Goal: Navigation & Orientation: Find specific page/section

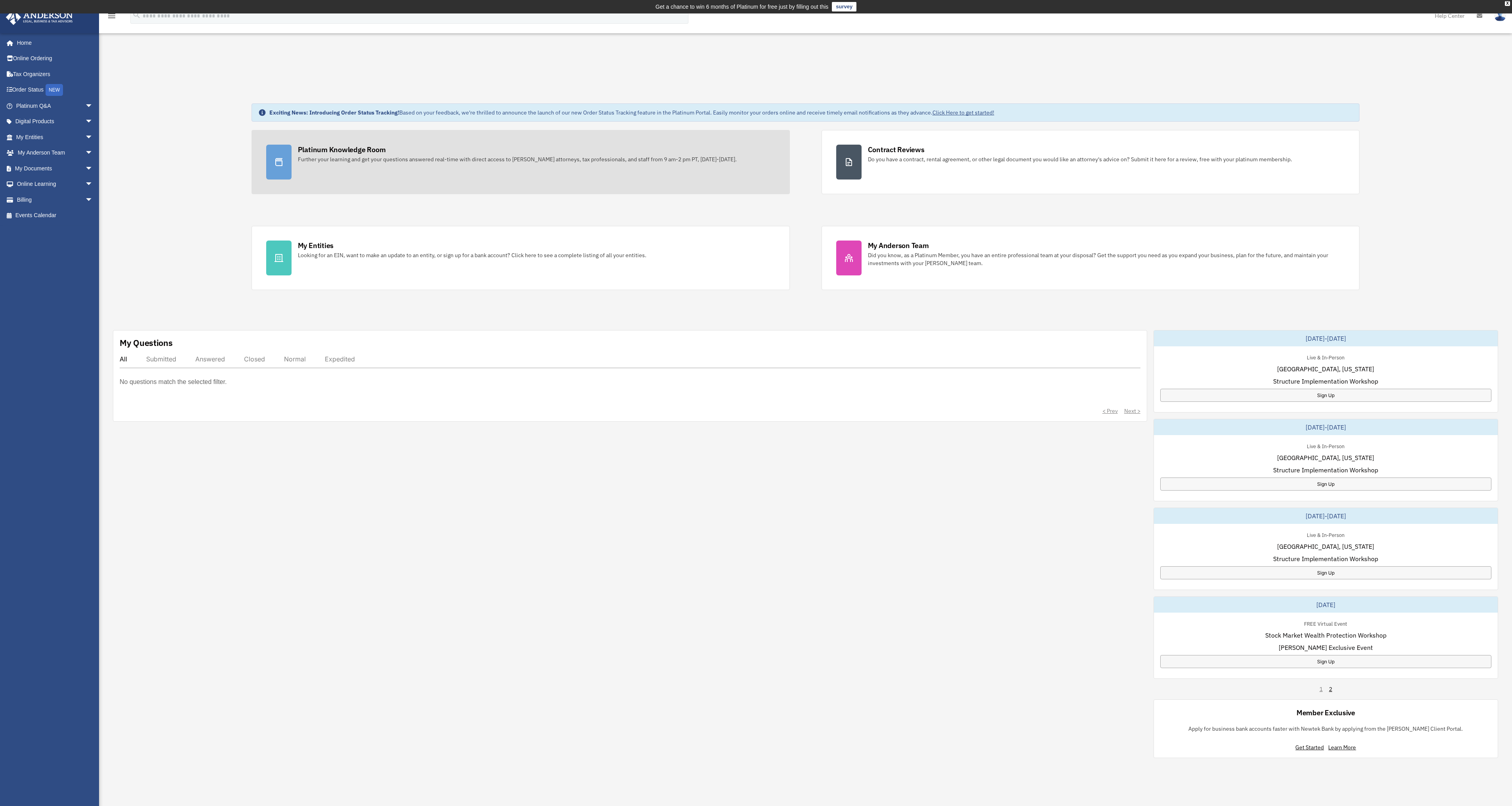
click at [430, 149] on div "Platinum Knowledge Room Further your learning and get your questions answered r…" at bounding box center [536, 154] width 478 height 18
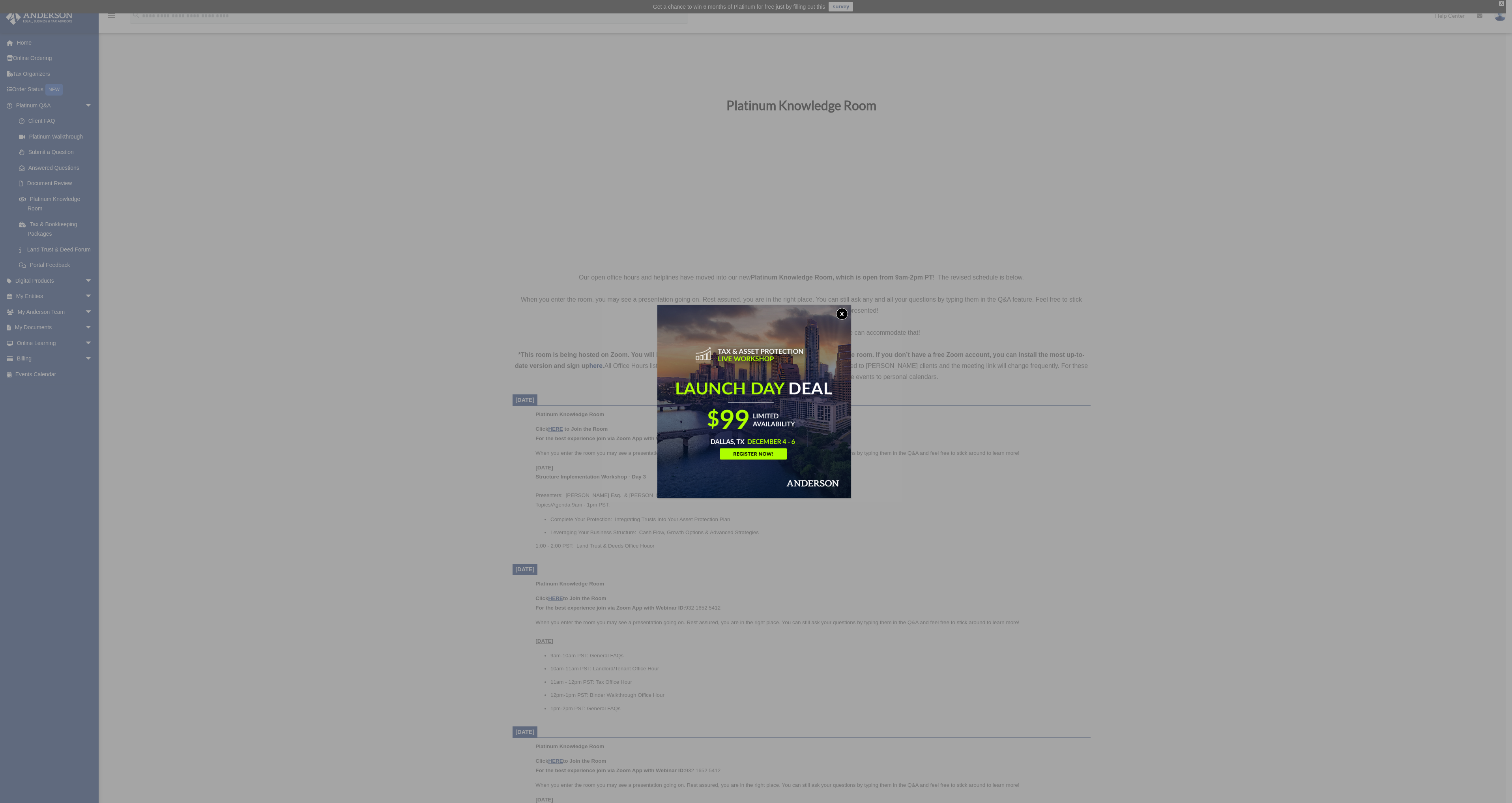
click at [844, 314] on button "x" at bounding box center [842, 314] width 12 height 12
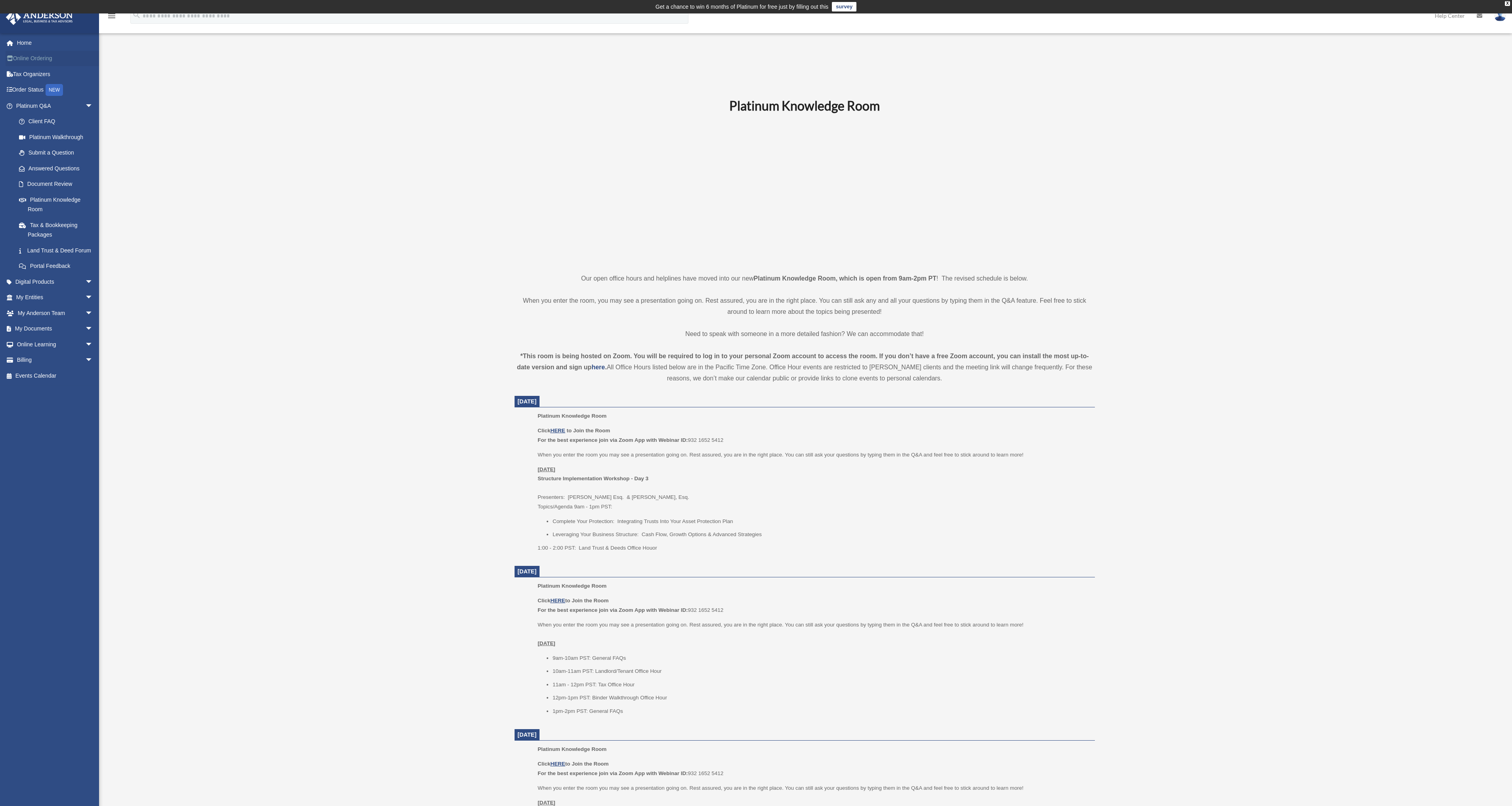
click at [24, 62] on link "Online Ordering" at bounding box center [55, 59] width 100 height 16
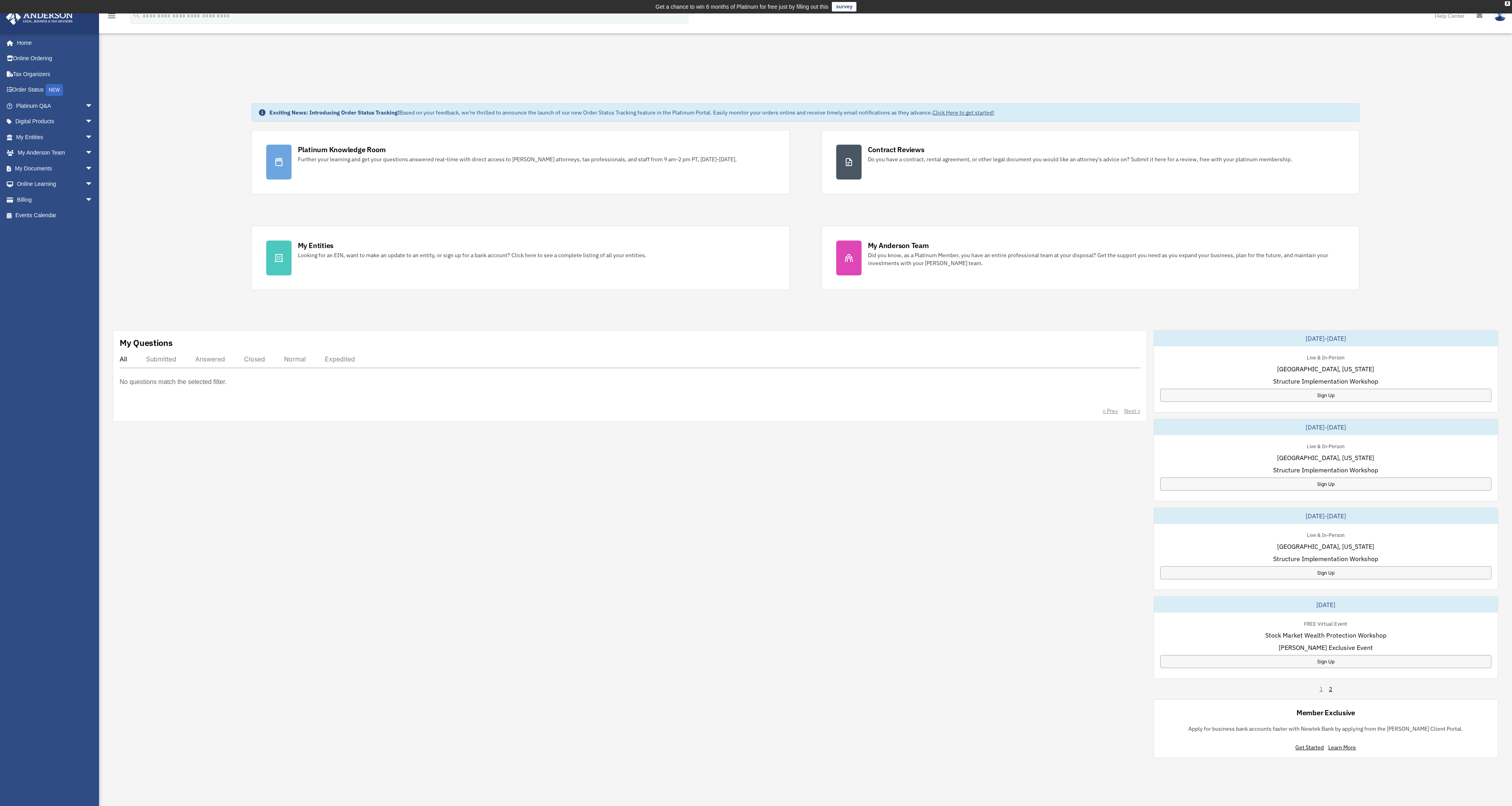
click at [961, 112] on link "Click Here to get started!" at bounding box center [963, 112] width 62 height 7
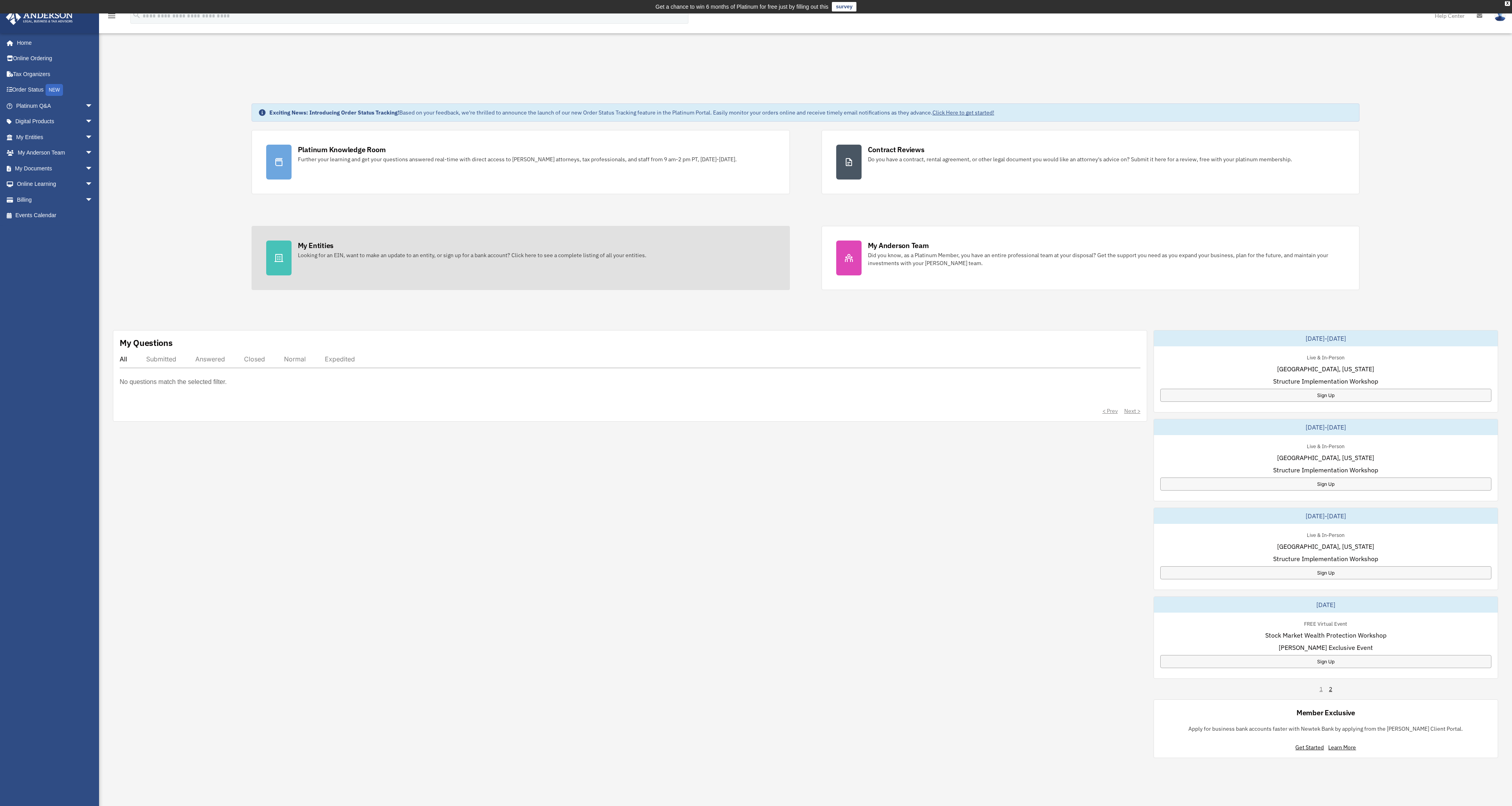
click at [308, 244] on div "My Entities" at bounding box center [315, 245] width 36 height 10
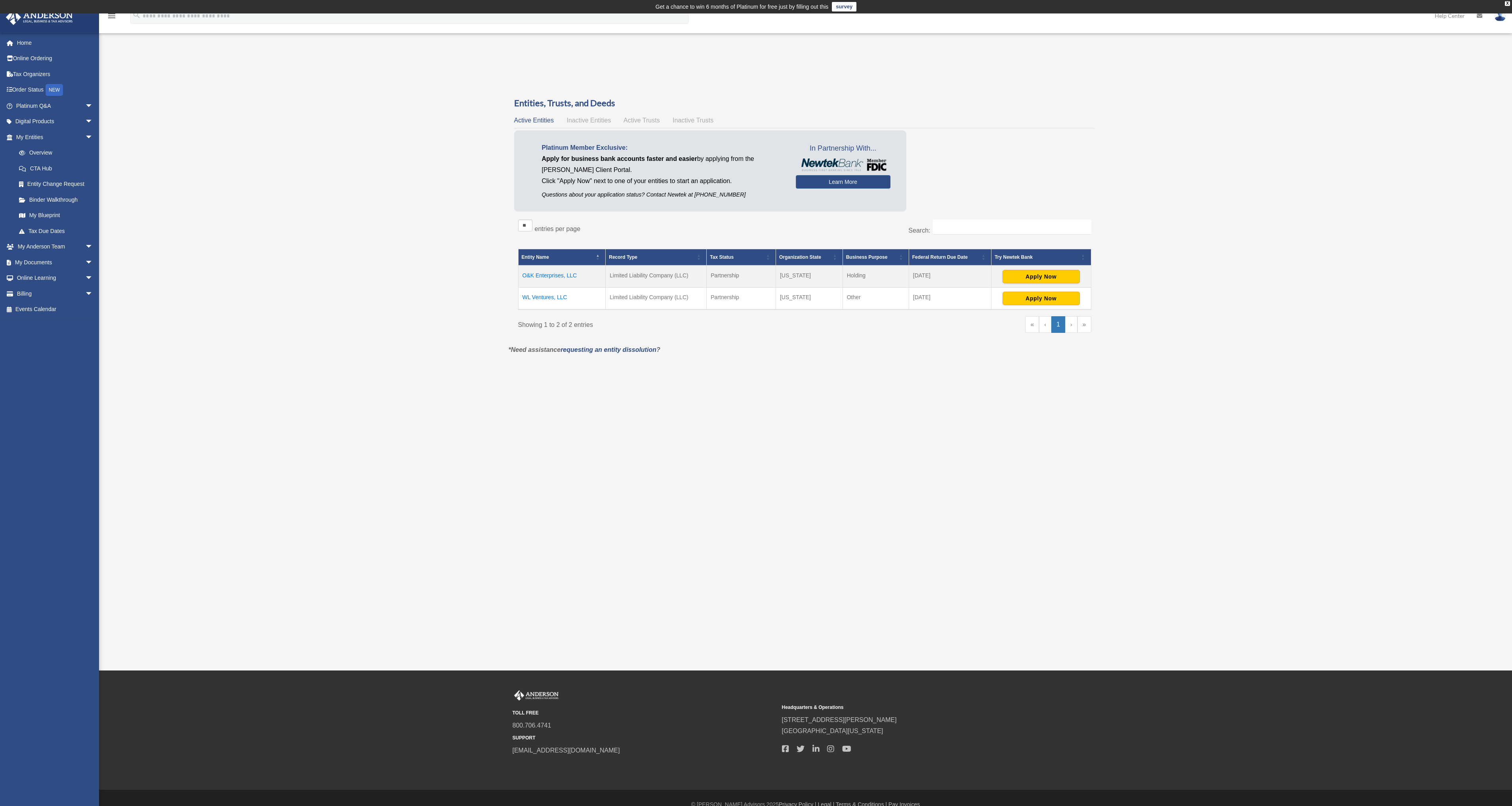
click at [543, 296] on td "WL Ventures, LLC" at bounding box center [561, 298] width 88 height 22
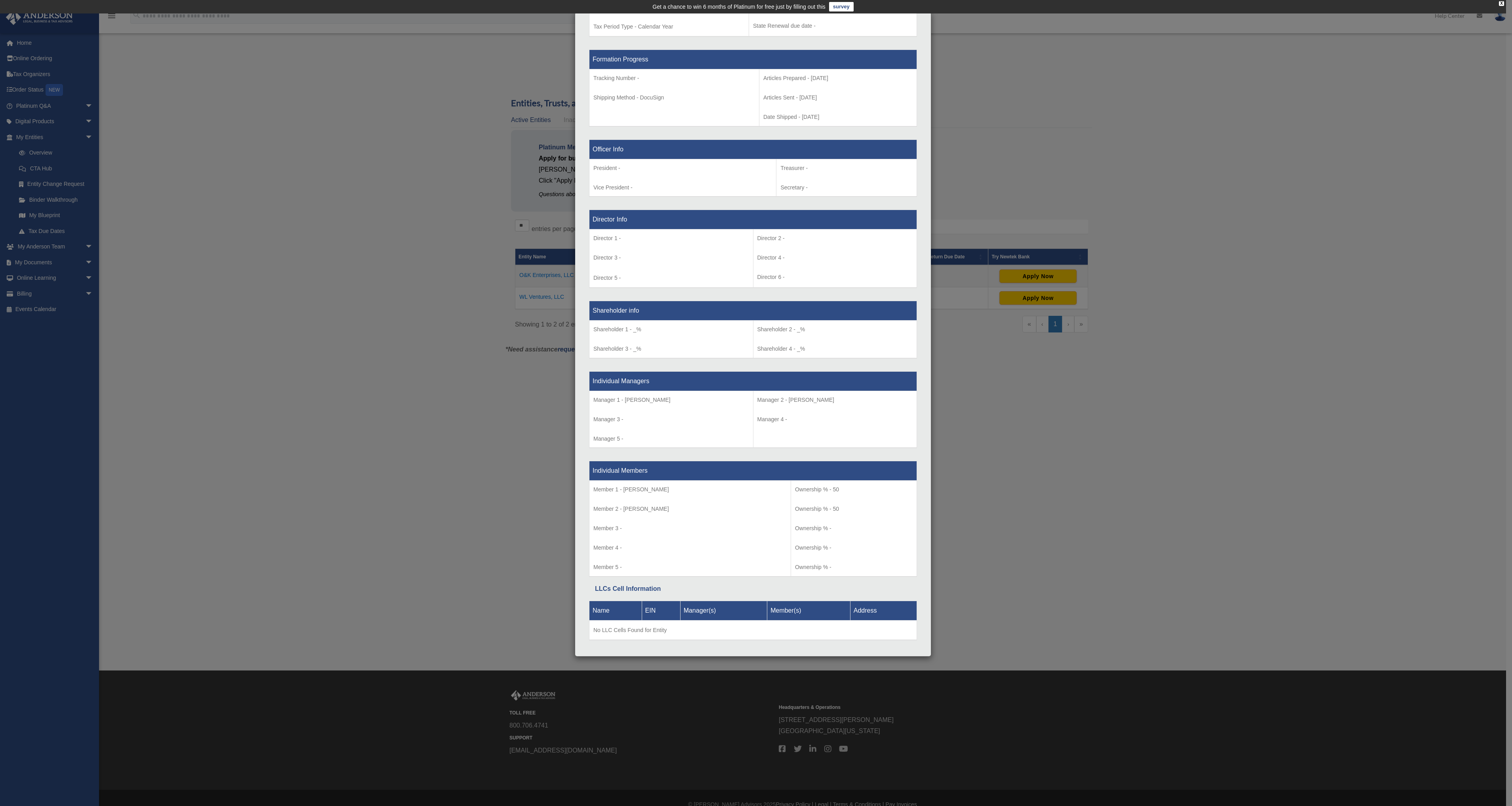
scroll to position [401, 0]
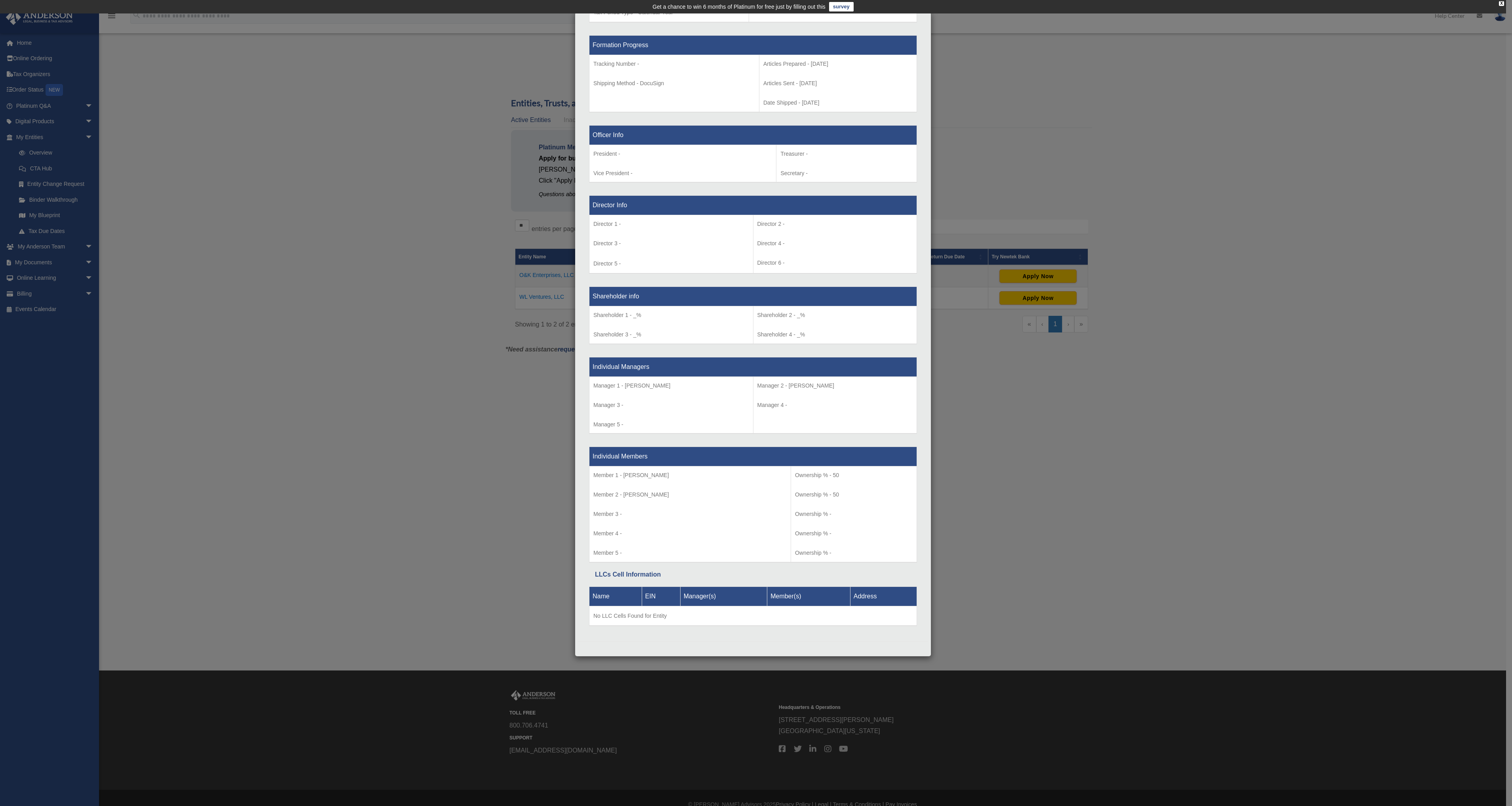
click at [992, 75] on div "Details × Articles Sent Organizational Date" at bounding box center [756, 403] width 1512 height 806
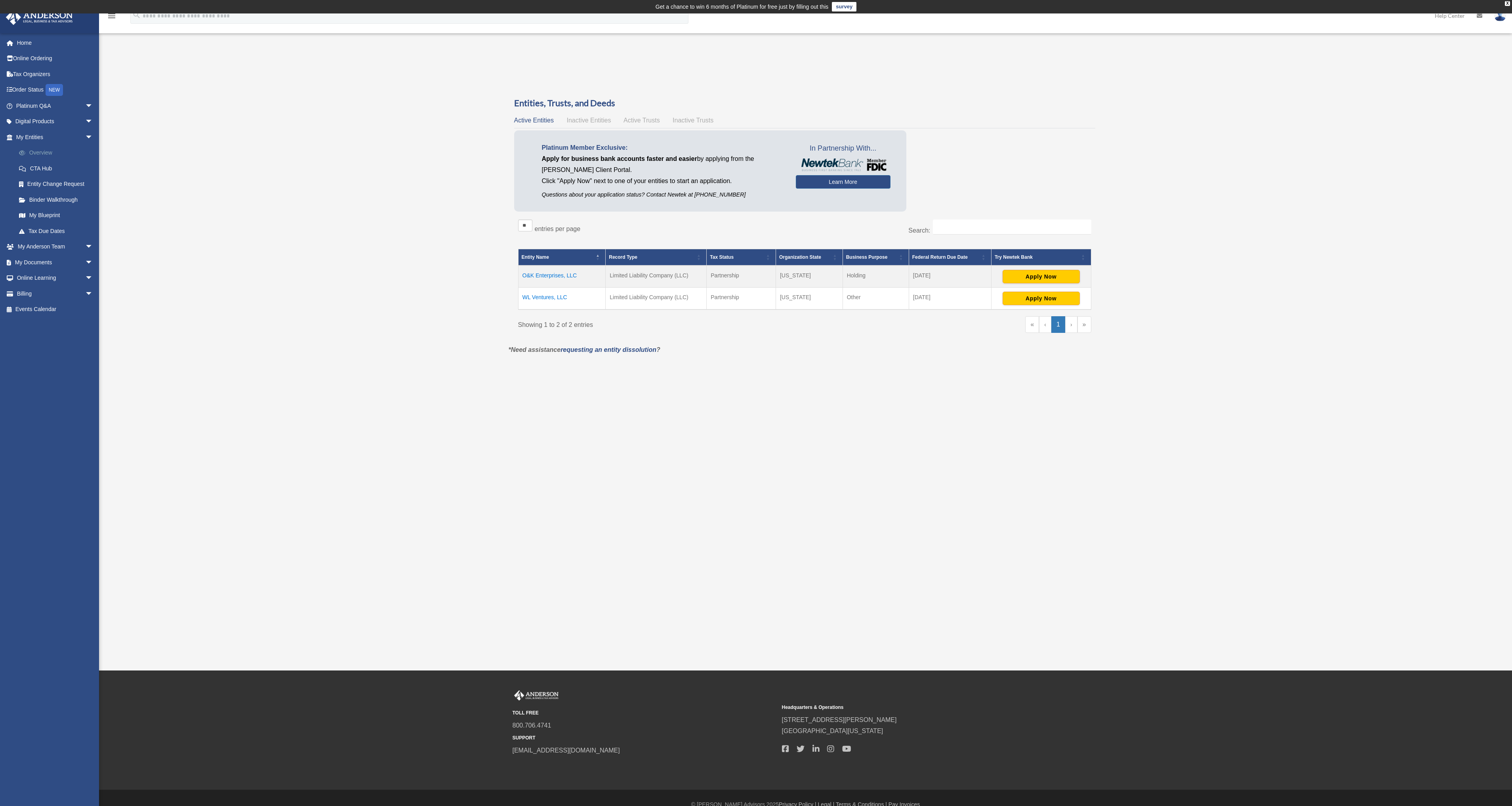
click at [42, 155] on link "Overview" at bounding box center [58, 152] width 94 height 16
click at [44, 169] on link "CTA Hub" at bounding box center [58, 168] width 94 height 16
click at [37, 248] on link "My Anderson Team arrow_drop_down" at bounding box center [55, 247] width 100 height 16
click at [85, 245] on span "arrow_drop_down" at bounding box center [93, 247] width 16 height 16
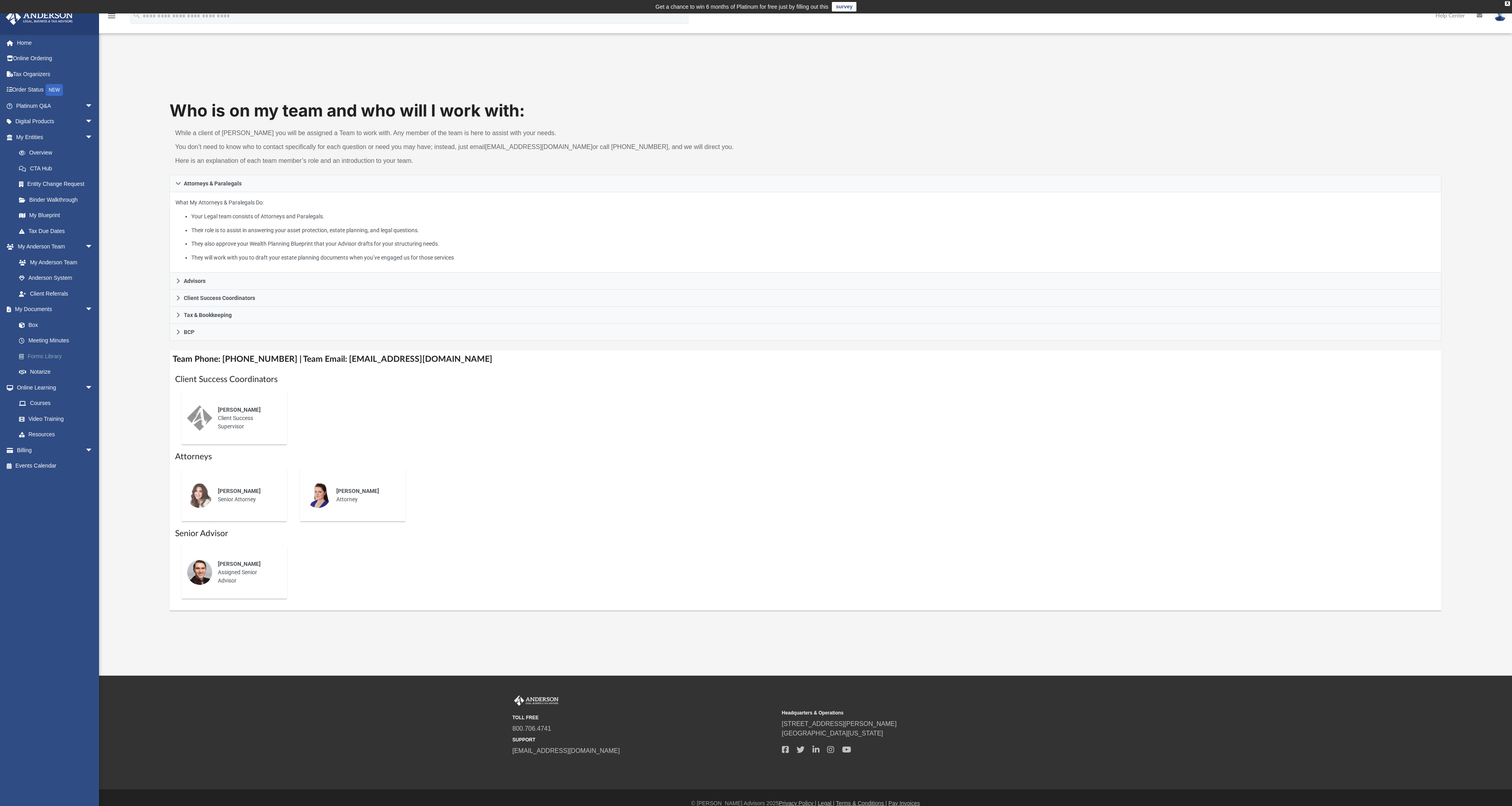
click at [48, 355] on link "Forms Library" at bounding box center [58, 356] width 94 height 16
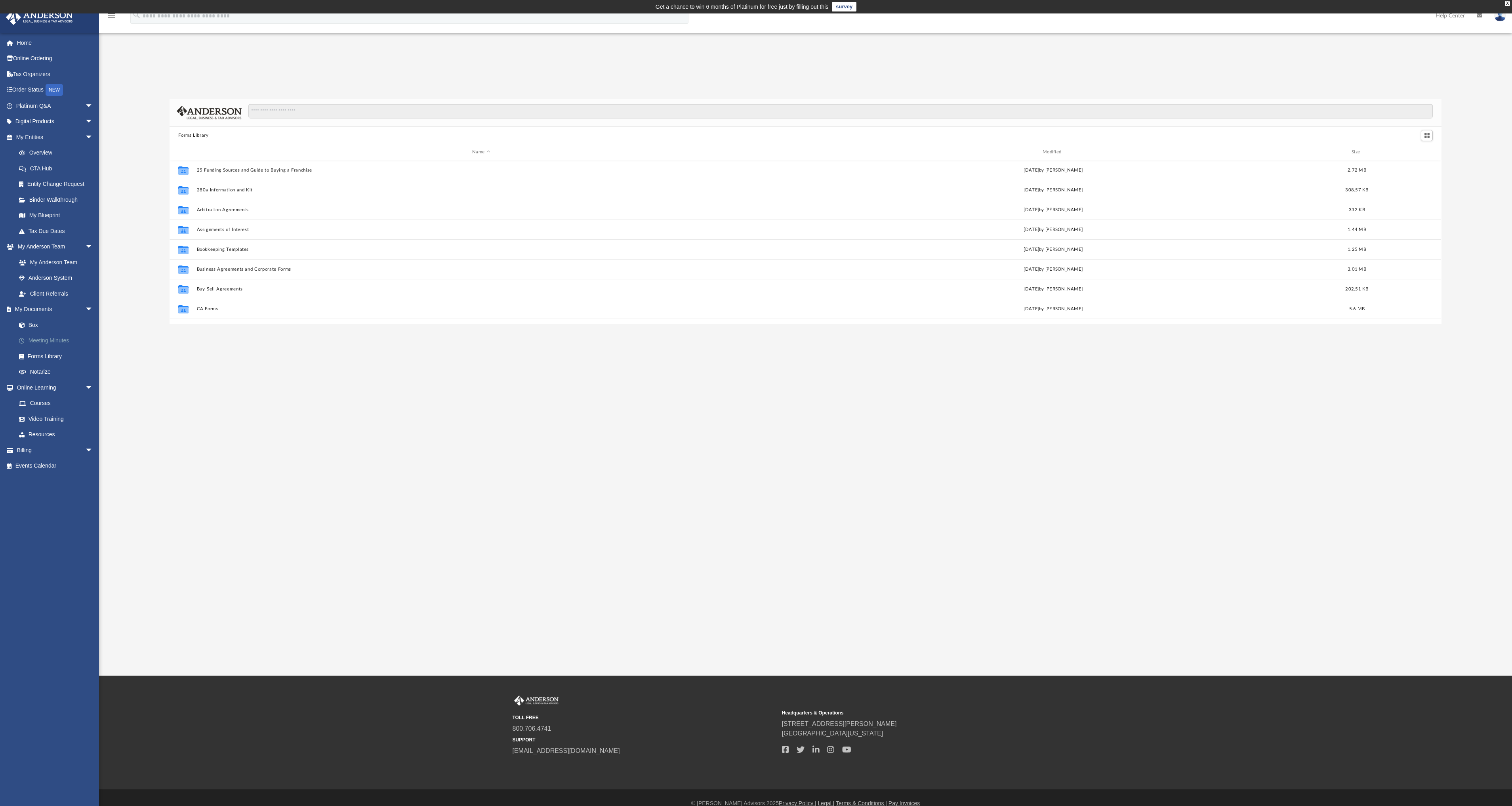
scroll to position [174, 1266]
click at [48, 405] on link "Courses" at bounding box center [58, 403] width 94 height 16
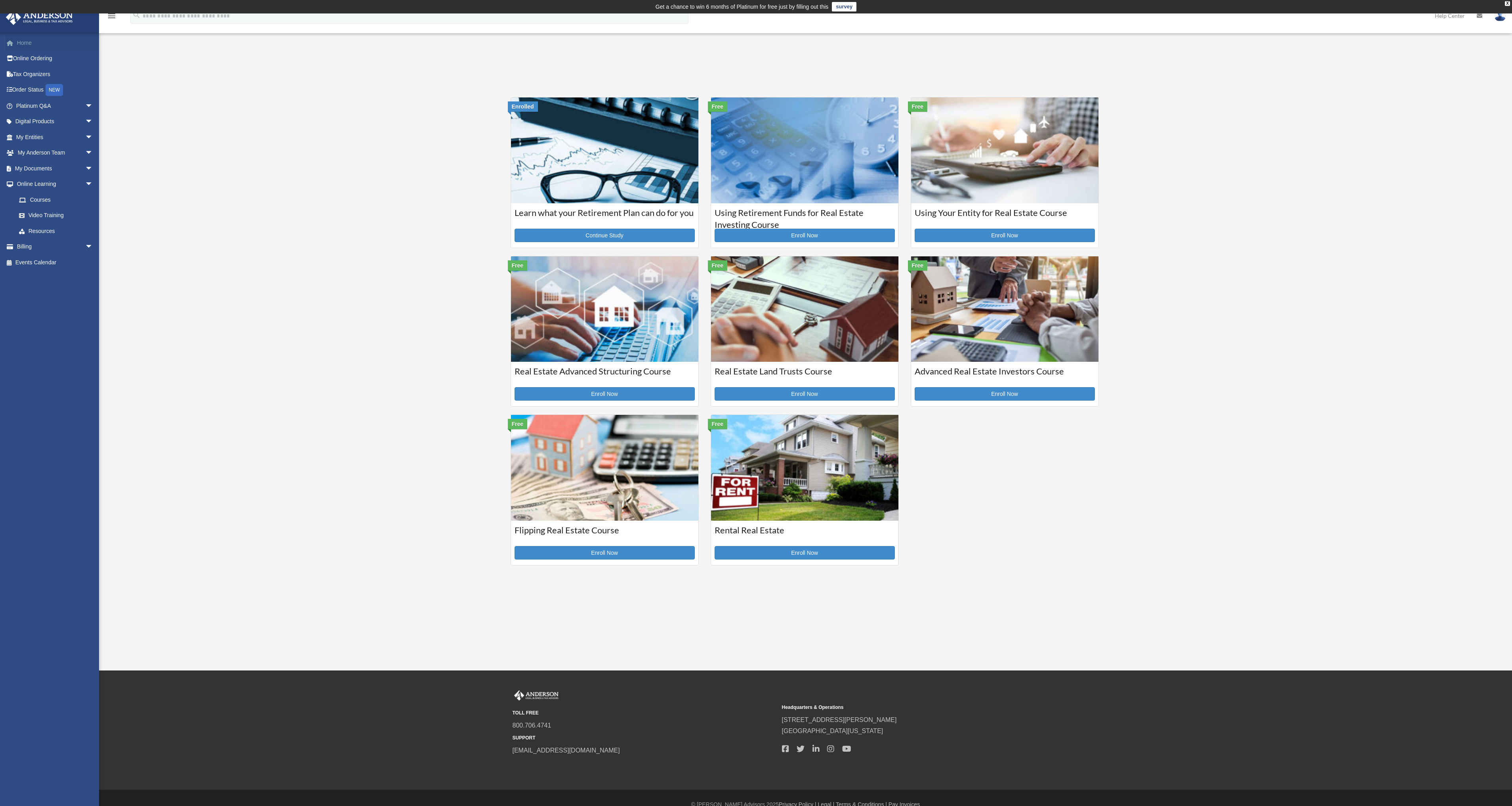
click at [30, 46] on link "Home" at bounding box center [55, 43] width 100 height 16
click at [32, 56] on link "Online Ordering" at bounding box center [55, 59] width 100 height 16
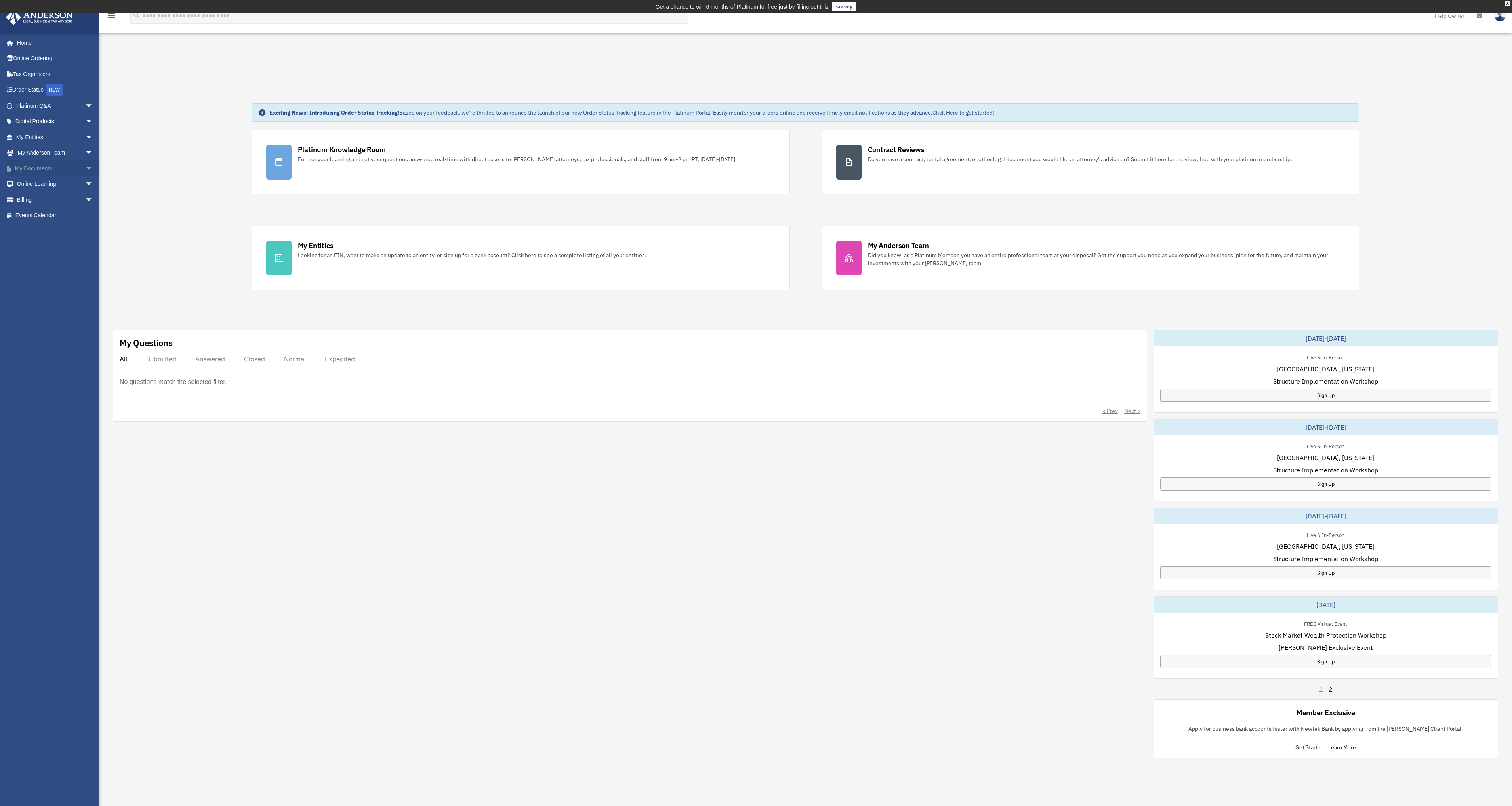
click at [56, 170] on link "My Documents arrow_drop_down" at bounding box center [55, 168] width 100 height 16
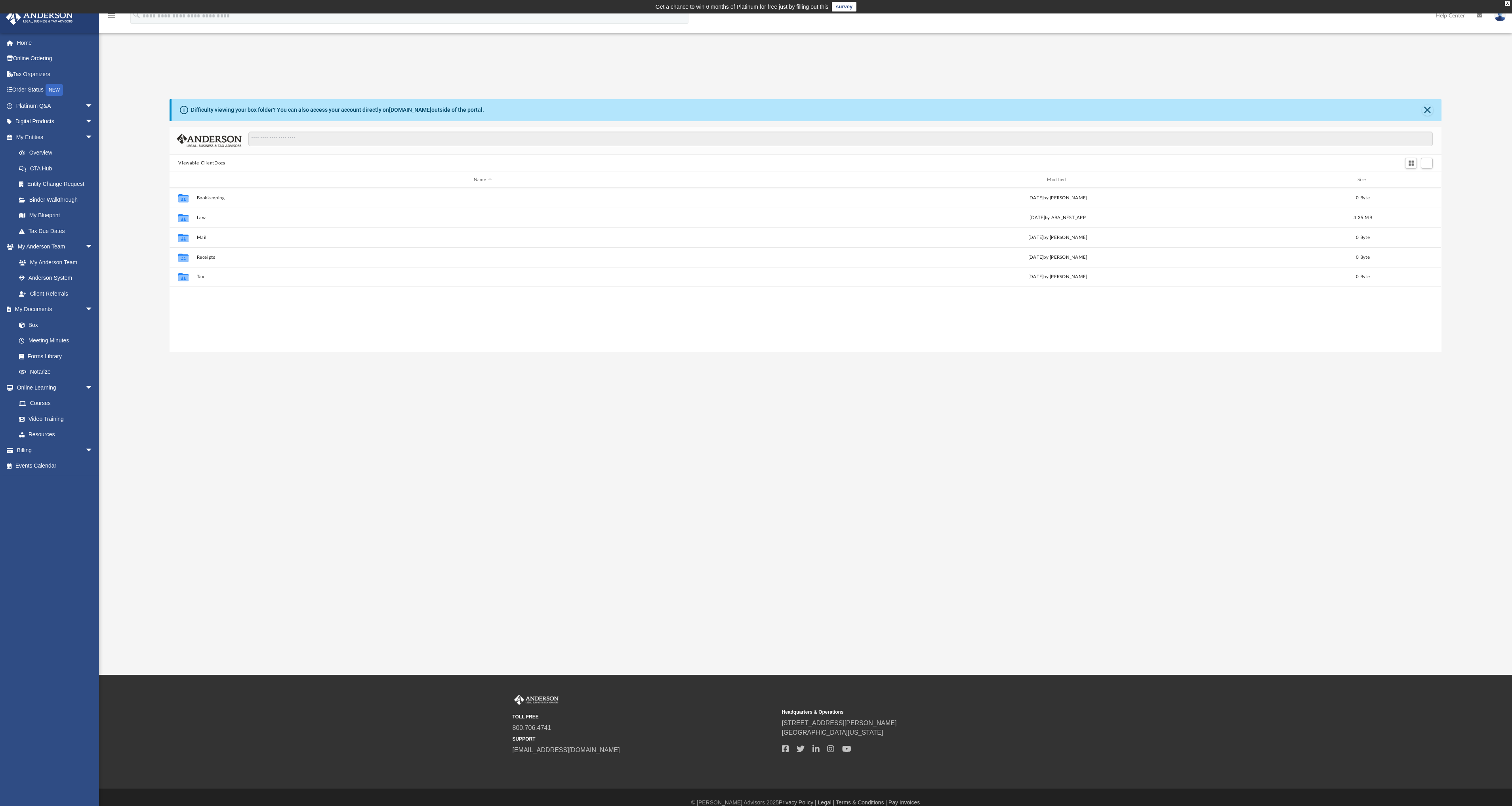
scroll to position [174, 1266]
click at [200, 239] on button "Mail" at bounding box center [482, 237] width 571 height 5
click at [40, 326] on link "Box" at bounding box center [58, 325] width 94 height 16
click at [36, 325] on link "Box" at bounding box center [58, 325] width 94 height 16
click at [41, 341] on link "Meeting Minutes" at bounding box center [58, 341] width 94 height 16
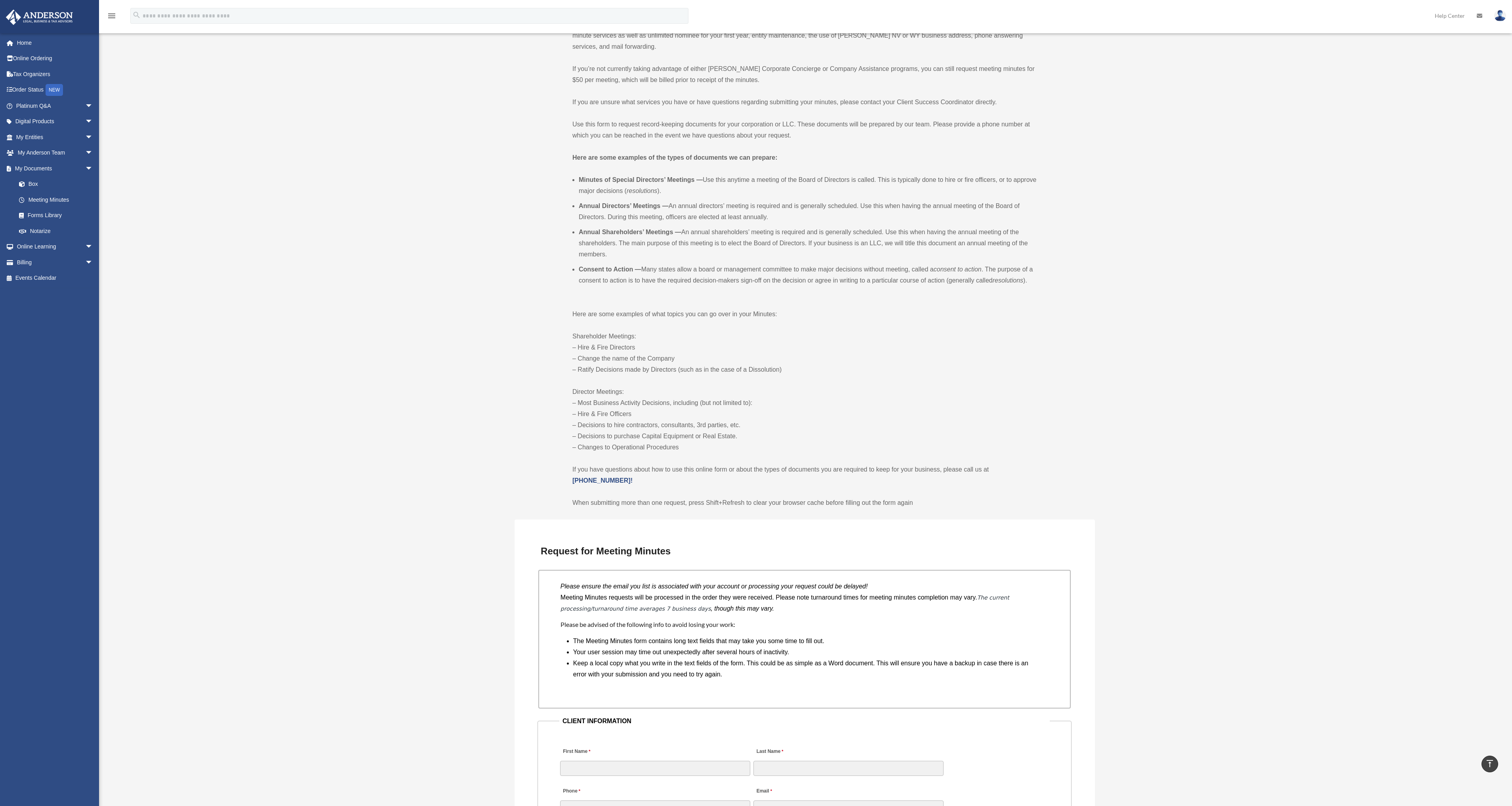
scroll to position [40, 0]
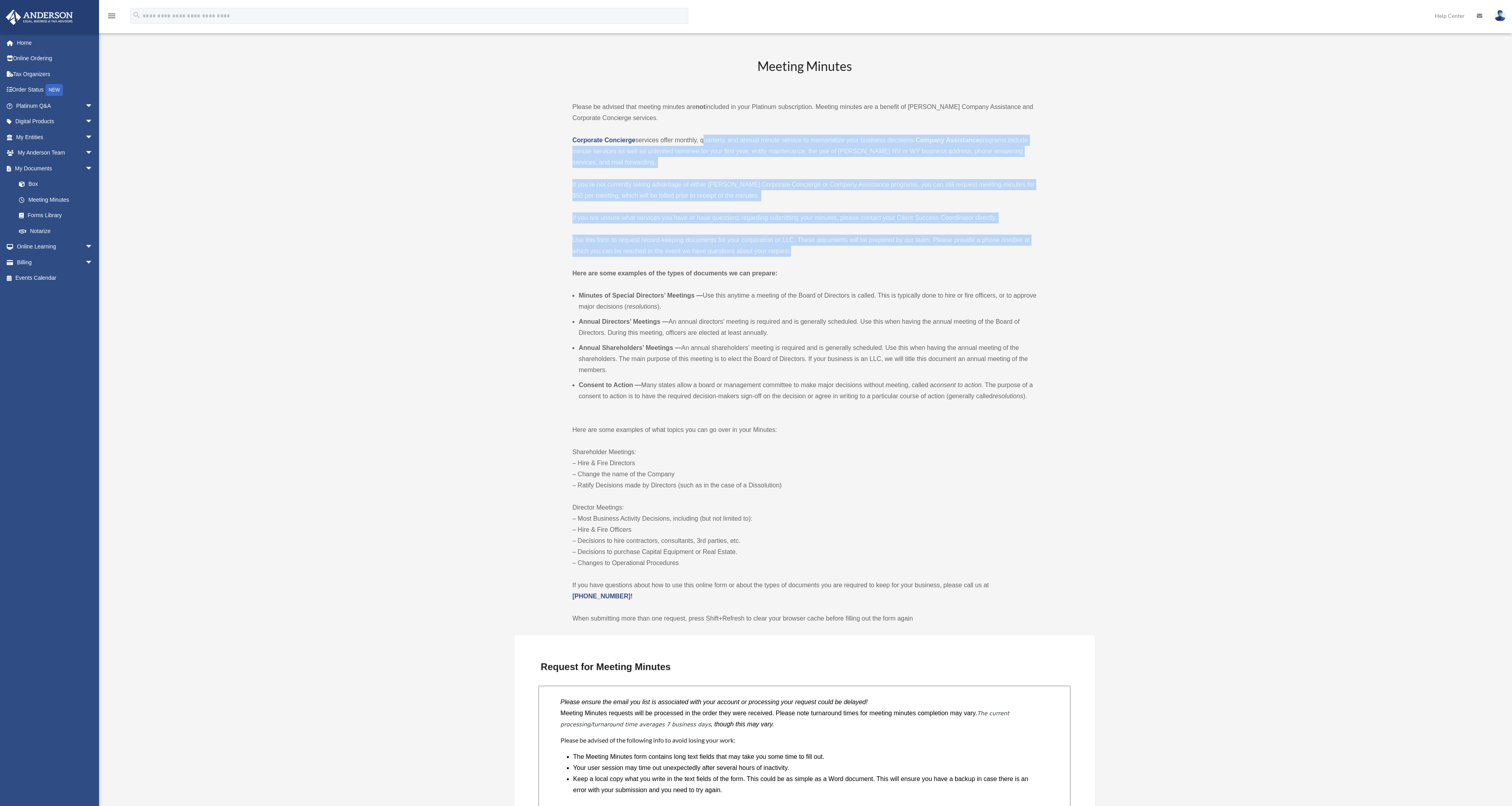
drag, startPoint x: 701, startPoint y: 140, endPoint x: 806, endPoint y: 254, distance: 155.0
click at [806, 254] on div "Meeting Minutes Please be advised that meeting minutes are not included in your…" at bounding box center [804, 341] width 464 height 567
click at [639, 184] on p "If you’re not currently taking advantage of either Anderson’s Corporate Concier…" at bounding box center [804, 190] width 464 height 22
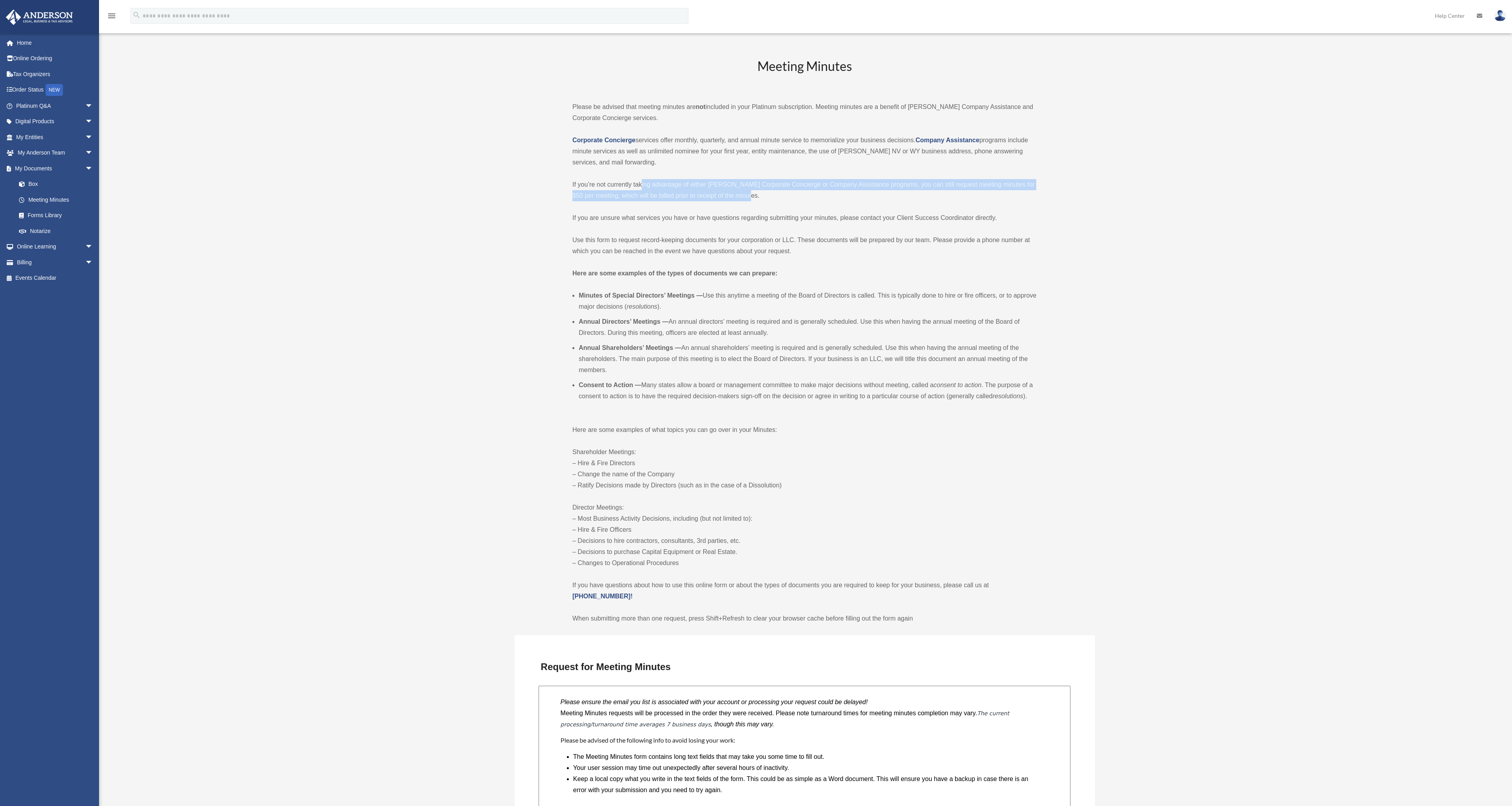
drag, startPoint x: 644, startPoint y: 182, endPoint x: 804, endPoint y: 197, distance: 160.7
click at [804, 197] on p "If you’re not currently taking advantage of either Anderson’s Corporate Concier…" at bounding box center [804, 190] width 464 height 22
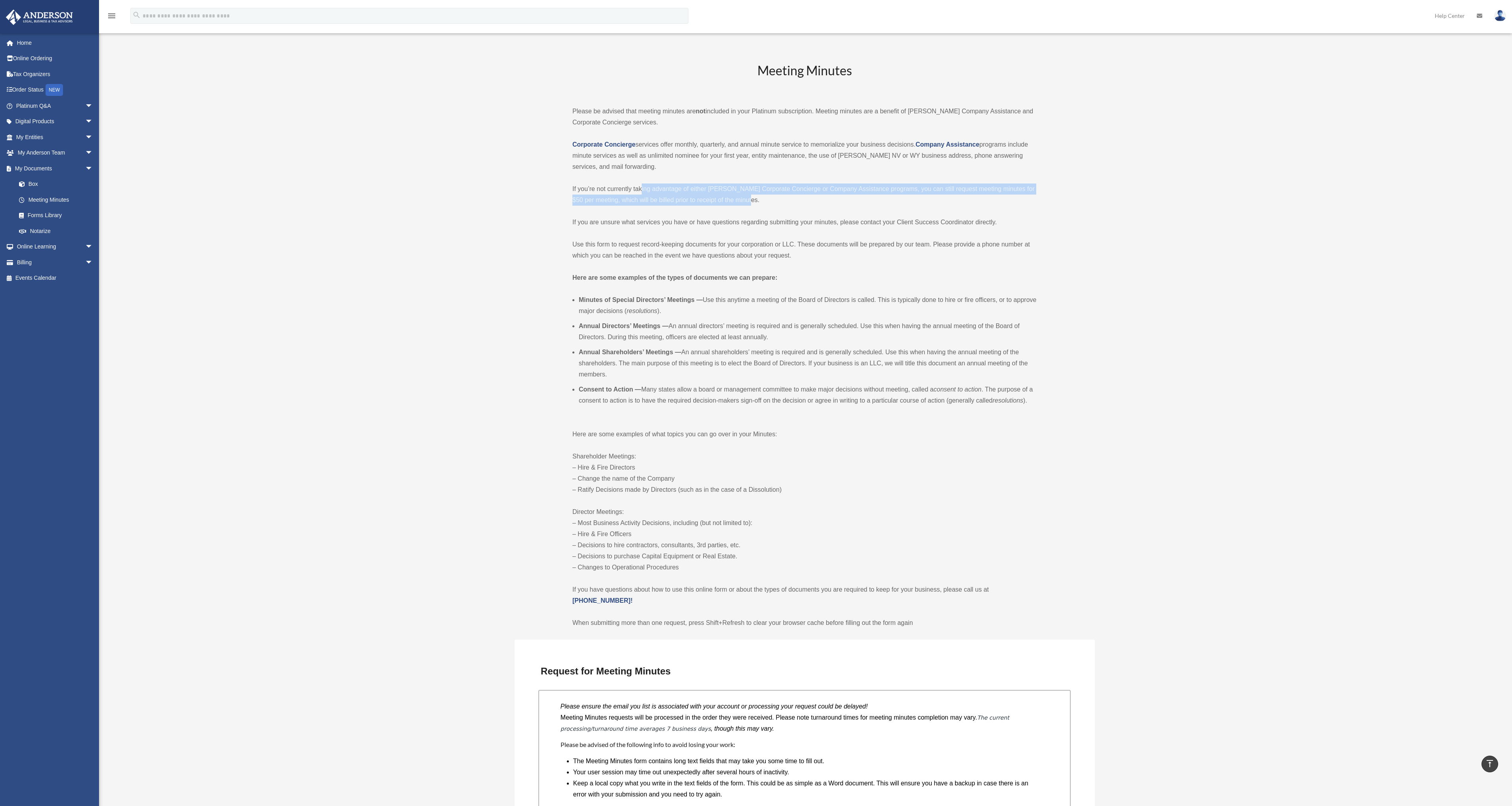
scroll to position [0, 0]
